Goal: Task Accomplishment & Management: Manage account settings

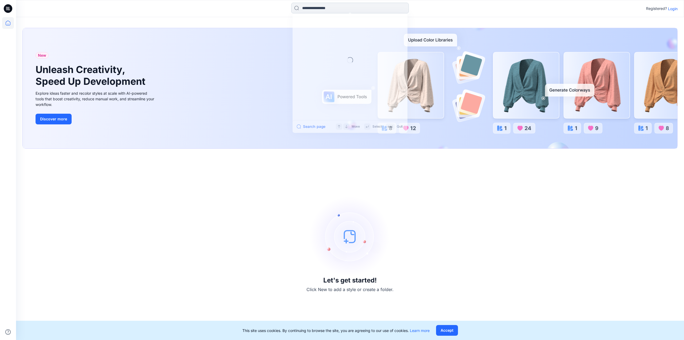
click at [361, 11] on input at bounding box center [350, 8] width 118 height 11
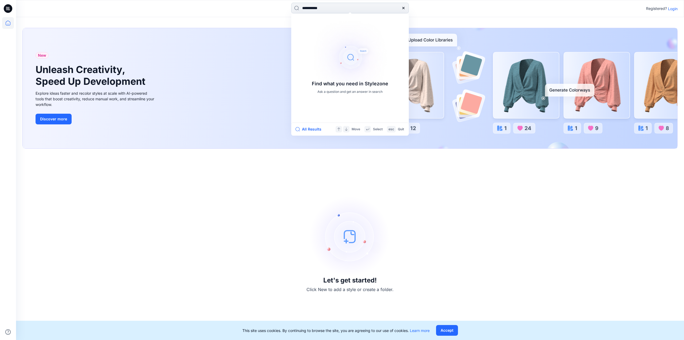
type input "**********"
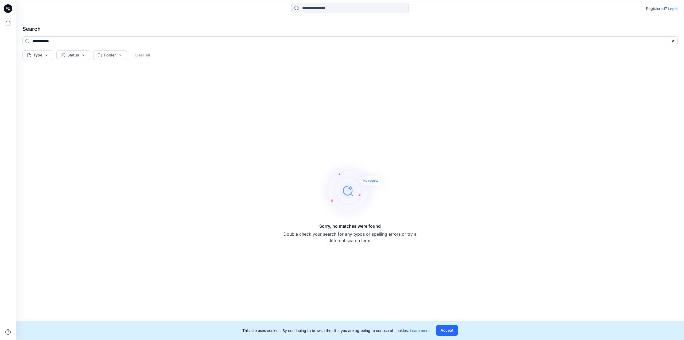
click at [674, 9] on p "Login" at bounding box center [673, 9] width 10 height 6
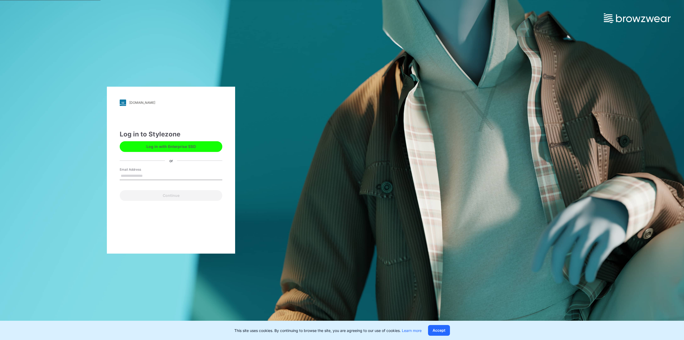
click at [137, 172] on input "Email Address" at bounding box center [171, 176] width 103 height 8
type input "**********"
click at [171, 195] on button "Continue" at bounding box center [171, 195] width 103 height 11
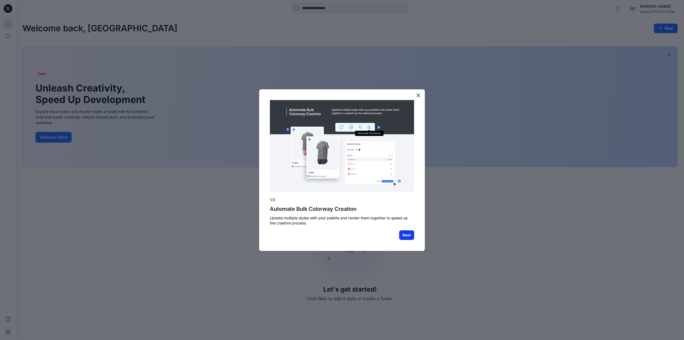
click at [406, 234] on button "Next" at bounding box center [406, 235] width 15 height 10
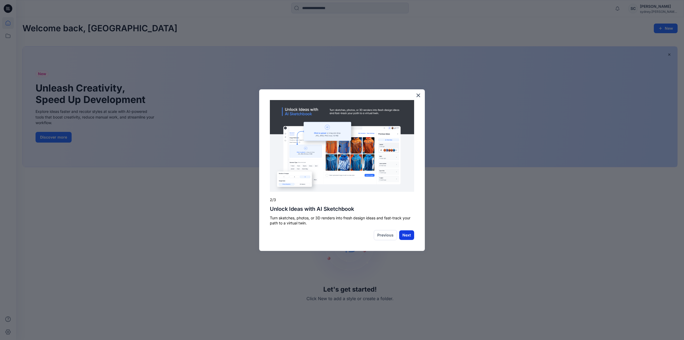
click at [410, 231] on button "Next" at bounding box center [406, 235] width 15 height 10
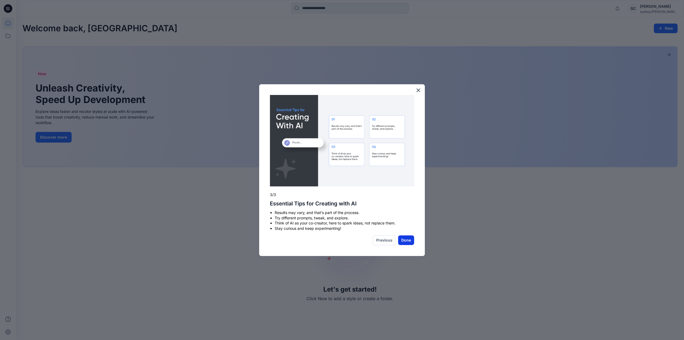
click at [409, 240] on button "Done" at bounding box center [406, 240] width 16 height 10
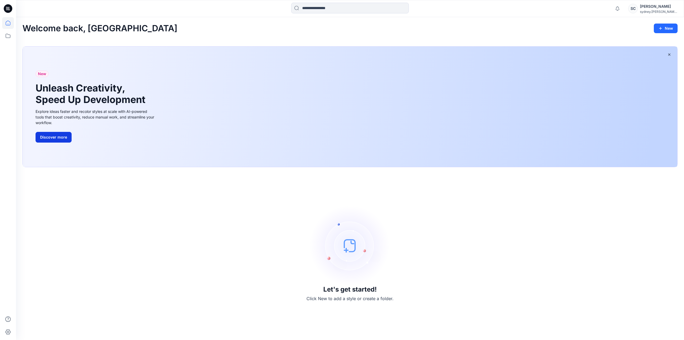
click at [40, 135] on button "Discover more" at bounding box center [54, 137] width 36 height 11
click at [9, 33] on icon at bounding box center [8, 36] width 12 height 12
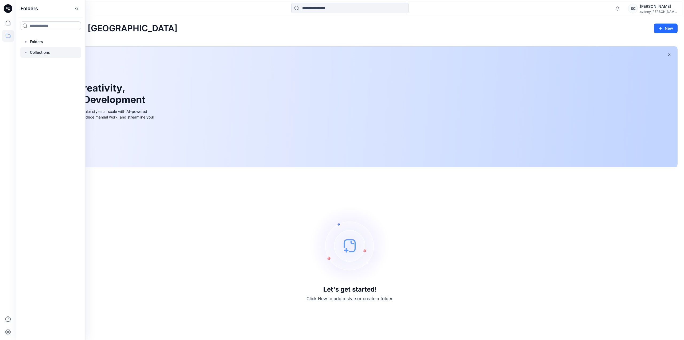
click at [41, 52] on p "Collections" at bounding box center [40, 52] width 20 height 6
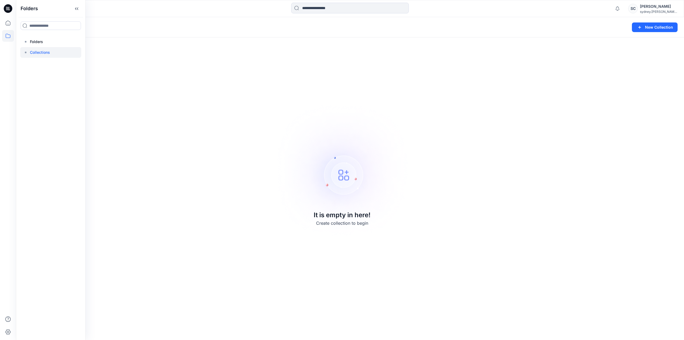
click at [41, 47] on div at bounding box center [50, 52] width 61 height 11
click at [10, 7] on icon at bounding box center [8, 8] width 9 height 9
